Goal: Communication & Community: Answer question/provide support

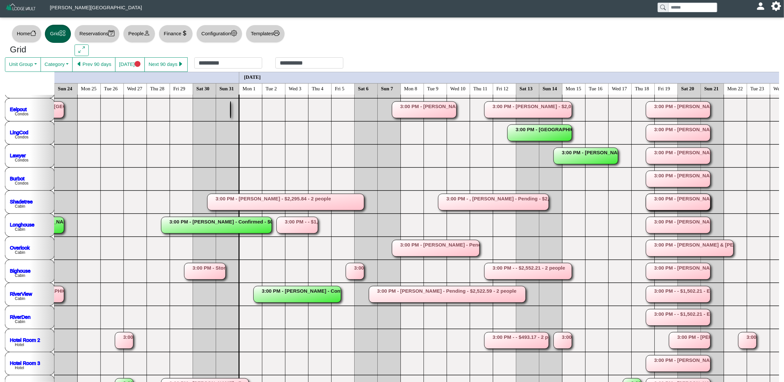
scroll to position [69, 0]
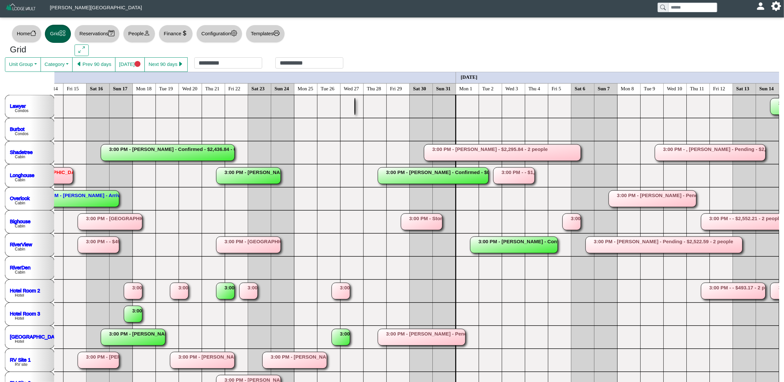
scroll to position [0, 0]
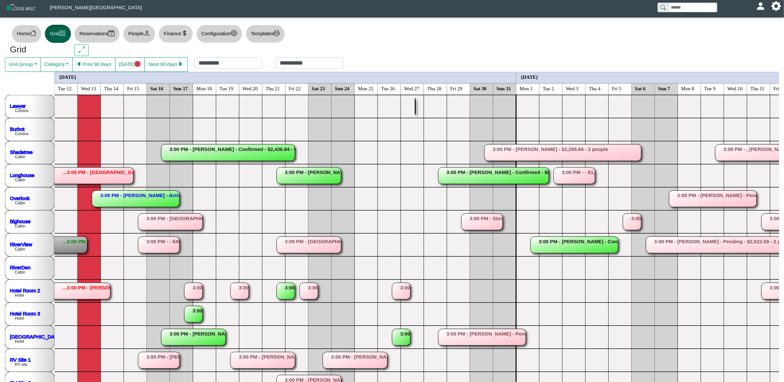
click at [634, 220] on rect at bounding box center [632, 222] width 18 height 16
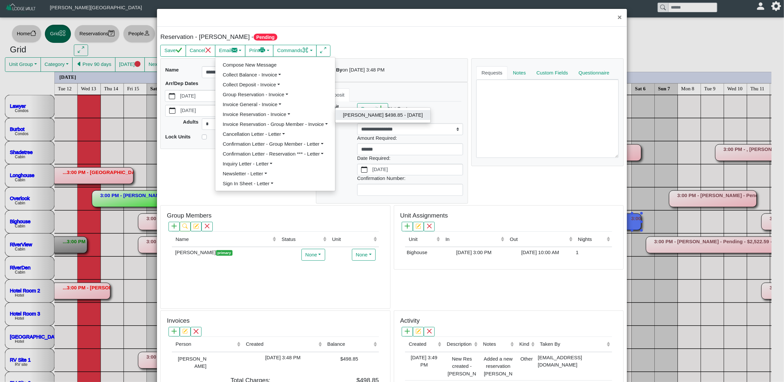
click at [357, 119] on link "[PERSON_NAME] $498.85 - [DATE]" at bounding box center [382, 115] width 95 height 10
select select "*****"
select select "****"
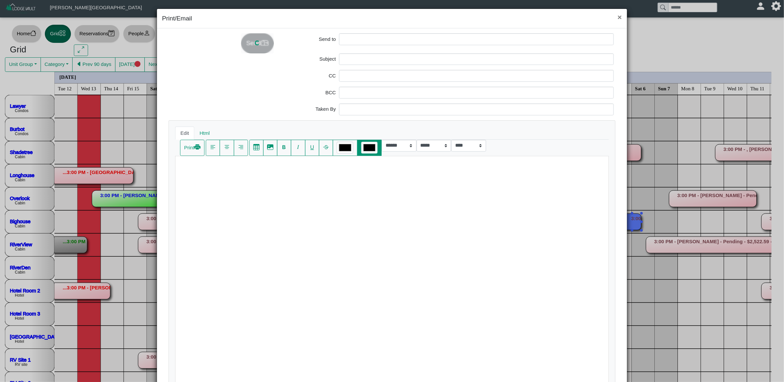
type input "**********"
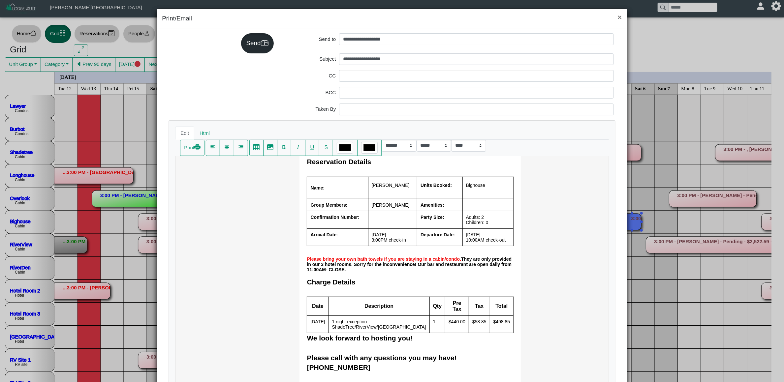
scroll to position [198, 0]
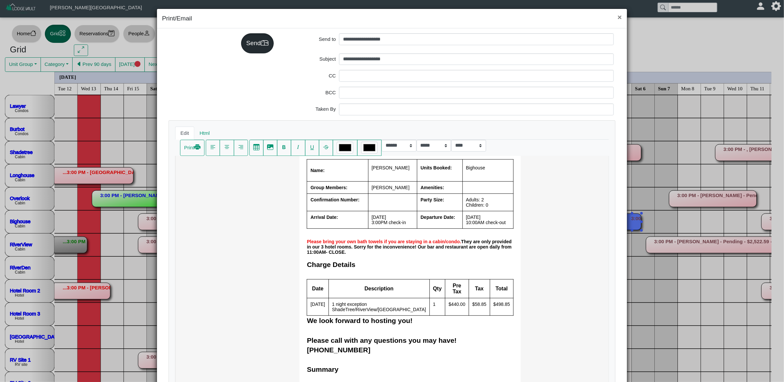
click at [392, 306] on td "1 night exception ShadeTree/RiverView/[GEOGRAPHIC_DATA]" at bounding box center [379, 306] width 101 height 17
drag, startPoint x: 394, startPoint y: 307, endPoint x: 326, endPoint y: 307, distance: 68.3
click at [329, 307] on td "1 night exception ShadeTree/RiverView/[GEOGRAPHIC_DATA]" at bounding box center [379, 306] width 101 height 17
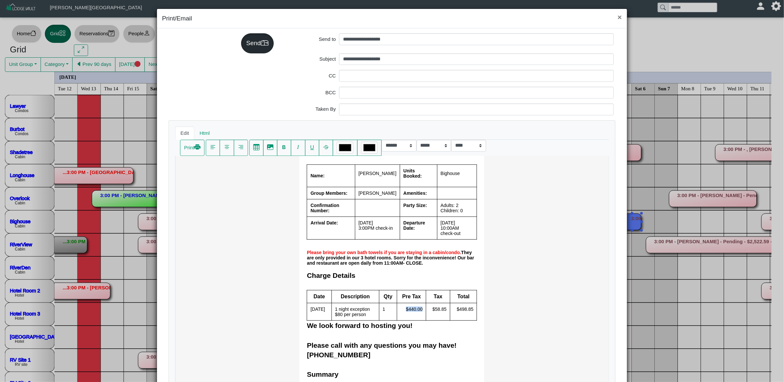
drag, startPoint x: 399, startPoint y: 312, endPoint x: 416, endPoint y: 311, distance: 17.2
click at [416, 311] on td "$440.00" at bounding box center [411, 311] width 29 height 17
drag, startPoint x: 426, startPoint y: 312, endPoint x: 442, endPoint y: 313, distance: 15.9
click at [442, 313] on td "$58.85" at bounding box center [438, 311] width 24 height 17
drag, startPoint x: 455, startPoint y: 313, endPoint x: 464, endPoint y: 315, distance: 9.4
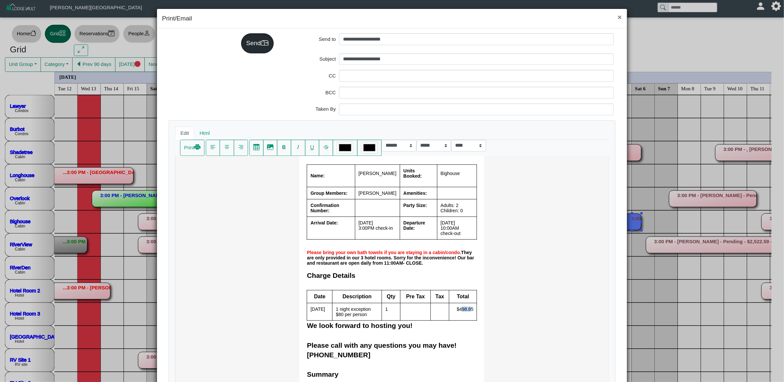
click at [464, 315] on td "$498.85" at bounding box center [463, 311] width 28 height 17
drag, startPoint x: 466, startPoint y: 314, endPoint x: 449, endPoint y: 312, distance: 17.6
click at [449, 312] on td "$498.85" at bounding box center [463, 311] width 28 height 17
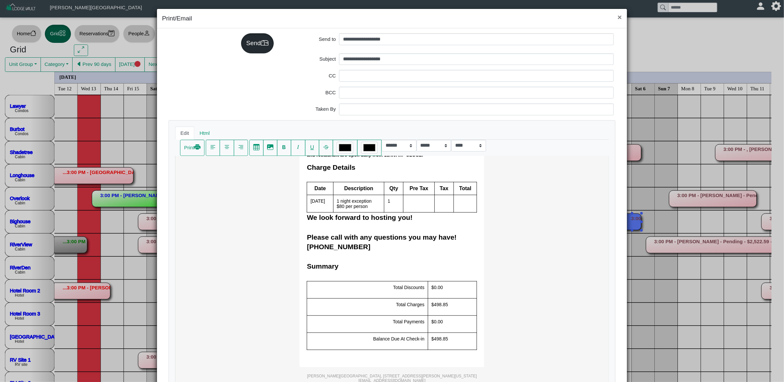
scroll to position [322, 0]
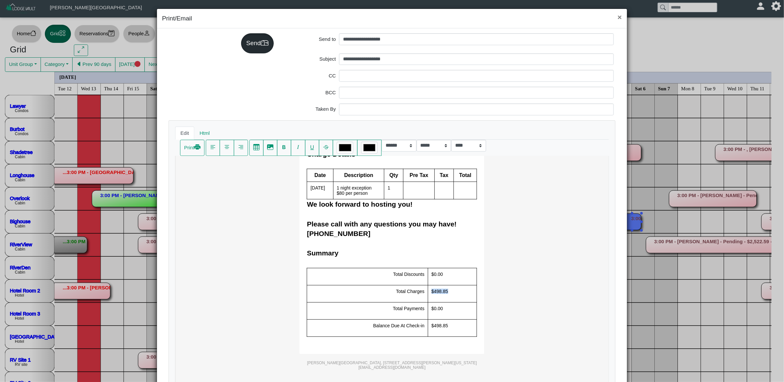
drag, startPoint x: 448, startPoint y: 296, endPoint x: 421, endPoint y: 290, distance: 26.9
click at [428, 290] on td "$498.85" at bounding box center [452, 293] width 49 height 17
drag, startPoint x: 453, startPoint y: 328, endPoint x: 423, endPoint y: 328, distance: 29.4
click at [428, 328] on td "$498.85" at bounding box center [452, 327] width 49 height 17
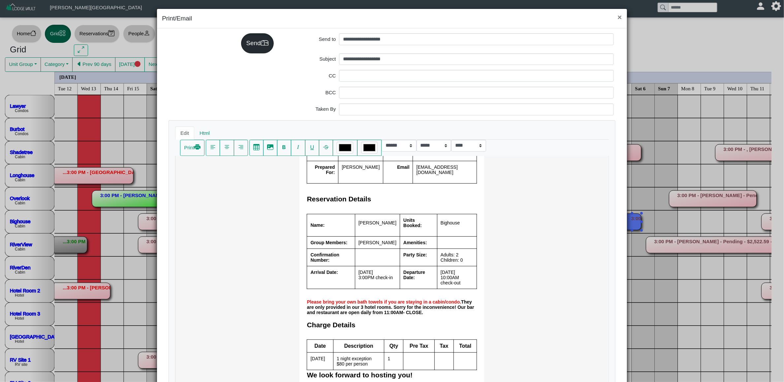
scroll to position [124, 0]
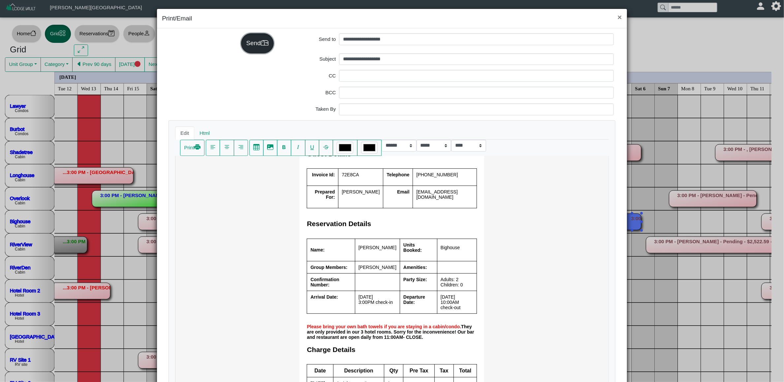
click at [266, 45] on div "Send" at bounding box center [257, 43] width 33 height 20
select select "*****"
select select "****"
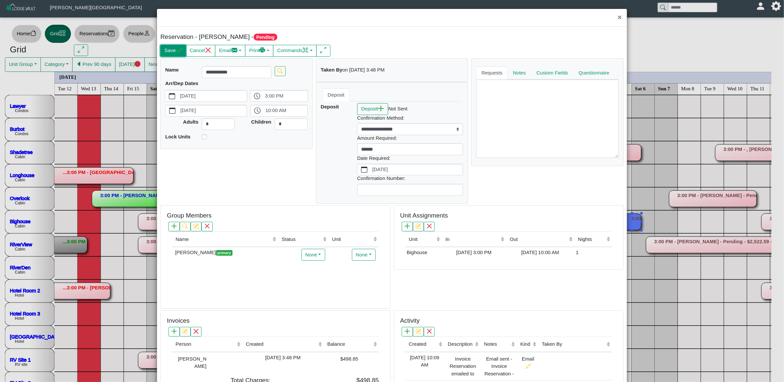
click at [169, 52] on button "Save" at bounding box center [172, 51] width 25 height 12
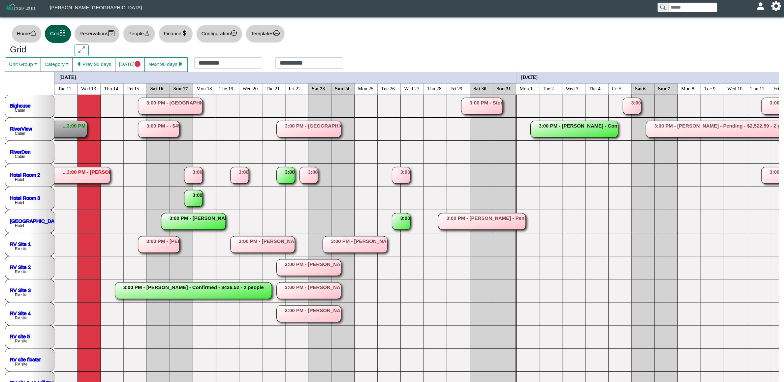
scroll to position [268, 0]
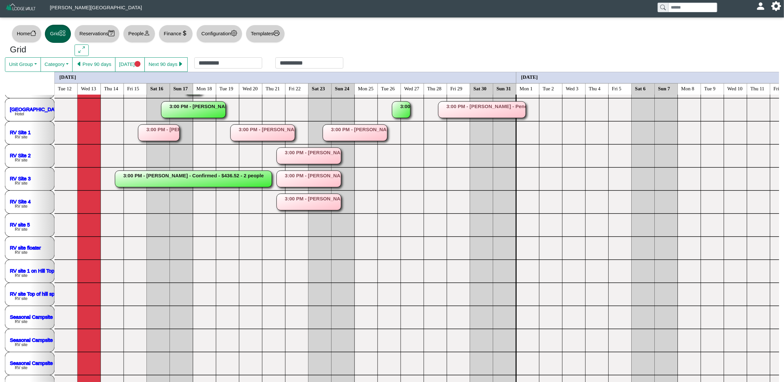
scroll to position [258, 0]
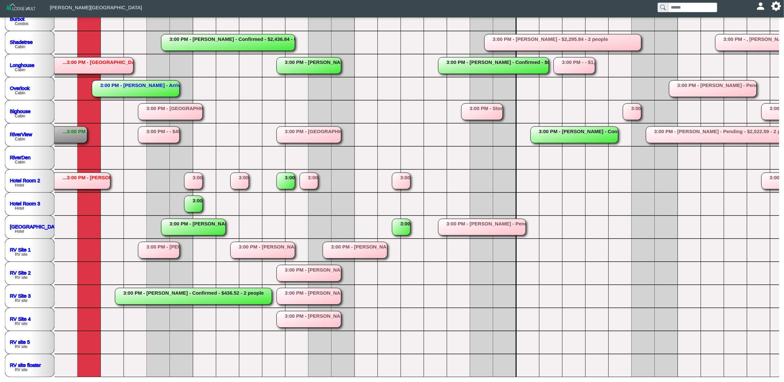
click at [294, 291] on rect at bounding box center [309, 296] width 64 height 16
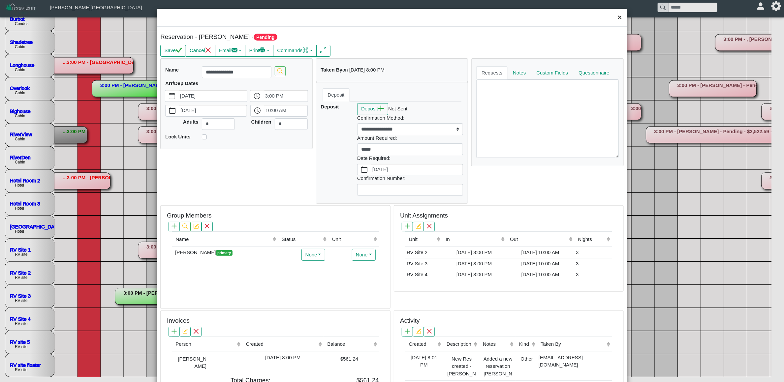
click at [615, 13] on button "×" at bounding box center [620, 17] width 14 height 17
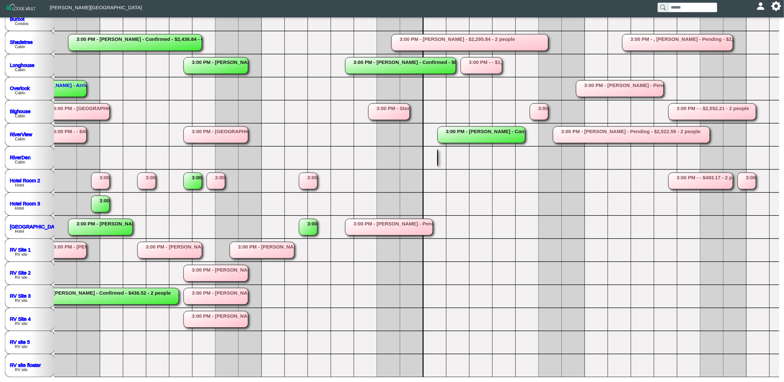
scroll to position [0, 178]
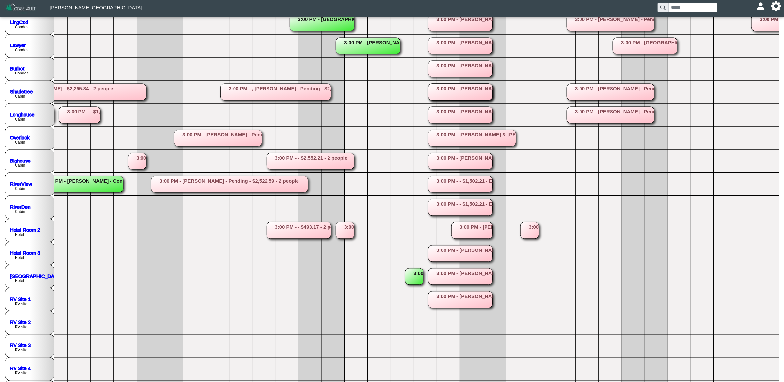
click at [472, 210] on rect at bounding box center [460, 207] width 64 height 16
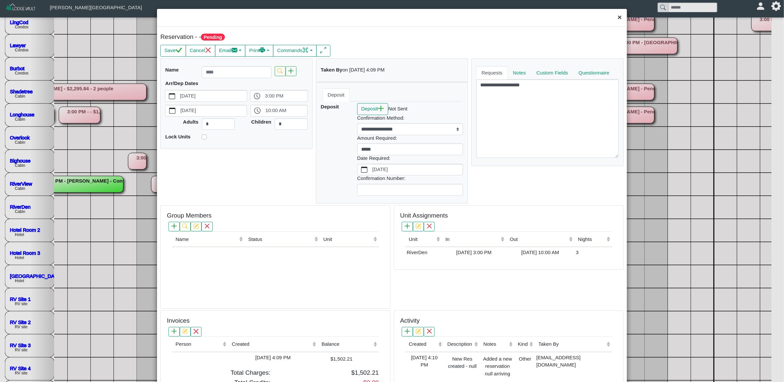
click at [615, 17] on button "×" at bounding box center [620, 17] width 14 height 17
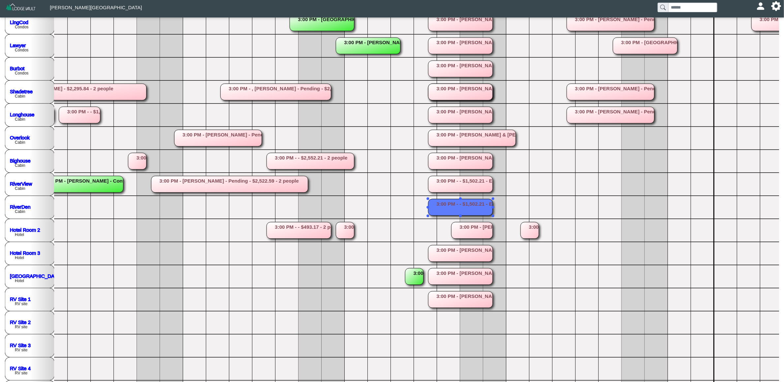
click at [486, 186] on rect at bounding box center [460, 184] width 64 height 16
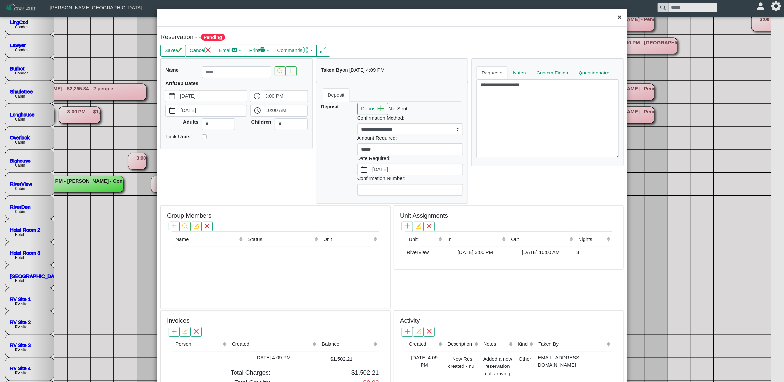
click at [614, 16] on button "×" at bounding box center [620, 17] width 14 height 17
